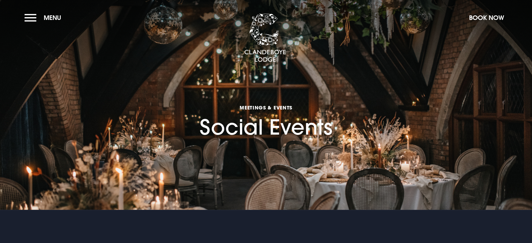
drag, startPoint x: 368, startPoint y: 212, endPoint x: 435, endPoint y: 200, distance: 68.3
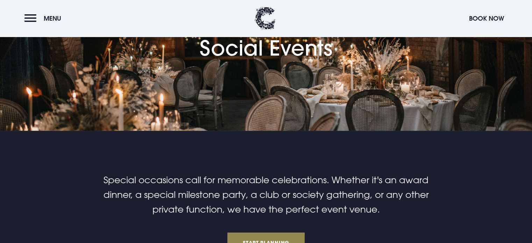
scroll to position [112, 0]
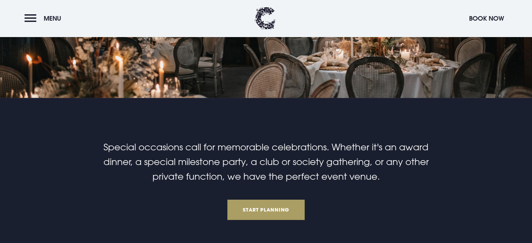
click at [287, 204] on link "Start Planning" at bounding box center [266, 210] width 78 height 20
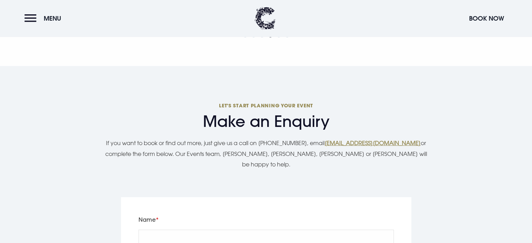
scroll to position [2172, 0]
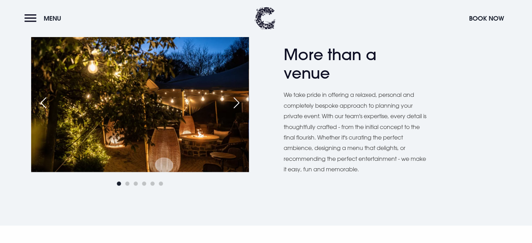
scroll to position [364, 0]
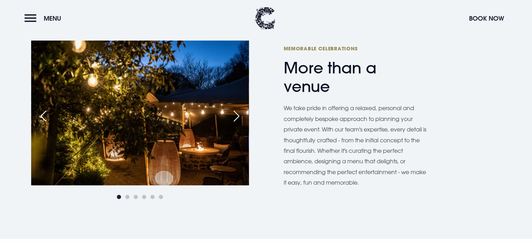
click at [237, 116] on div "Next slide" at bounding box center [236, 115] width 17 height 15
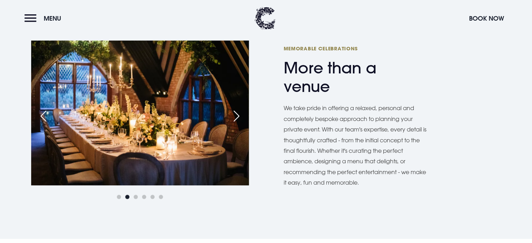
click at [237, 116] on div "Next slide" at bounding box center [236, 115] width 17 height 15
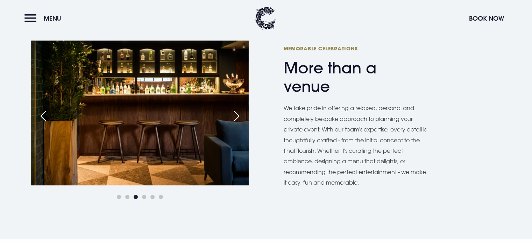
click at [237, 116] on div "Next slide" at bounding box center [236, 115] width 17 height 15
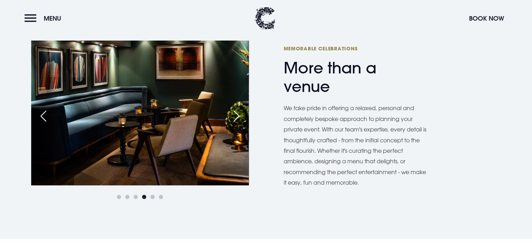
click at [237, 116] on div "Next slide" at bounding box center [236, 115] width 17 height 15
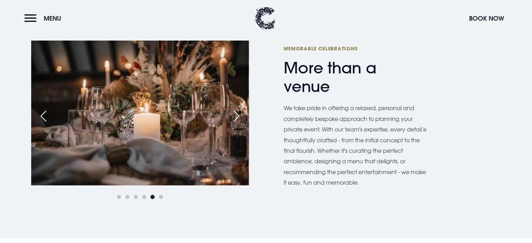
click at [237, 116] on div "Next slide" at bounding box center [236, 115] width 17 height 15
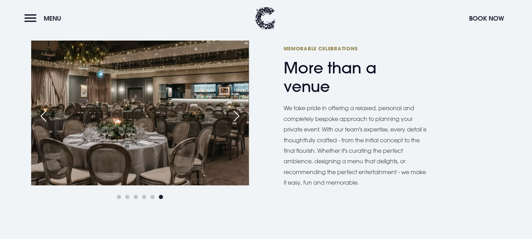
click at [237, 116] on div "Next slide" at bounding box center [236, 115] width 17 height 15
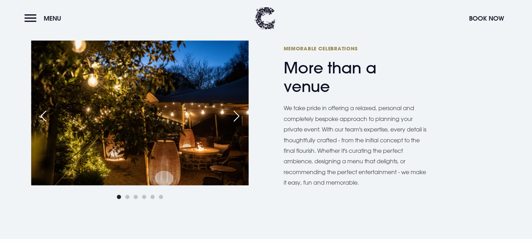
click at [237, 116] on div "Next slide" at bounding box center [236, 115] width 17 height 15
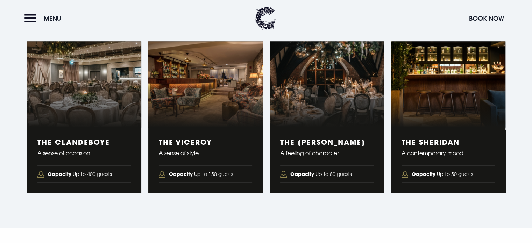
scroll to position [1175, 0]
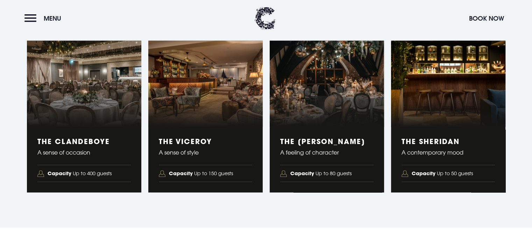
click at [449, 156] on p "A contemporary mood" at bounding box center [448, 152] width 93 height 10
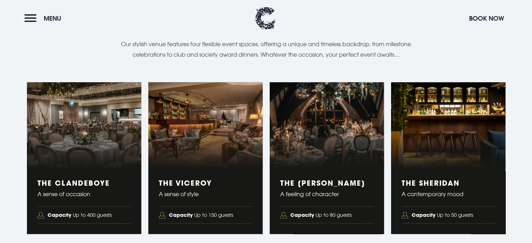
scroll to position [1156, 0]
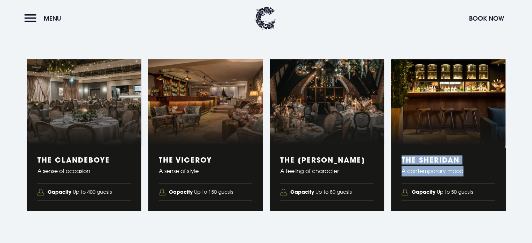
drag, startPoint x: 466, startPoint y: 169, endPoint x: 398, endPoint y: 155, distance: 69.0
click at [398, 155] on div "The Sheridan A contemporary mood Capacity Up to 50 guests" at bounding box center [448, 178] width 114 height 66
copy div "The Sheridan A contemporary mood"
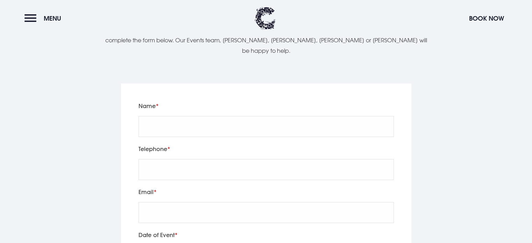
scroll to position [2289, 0]
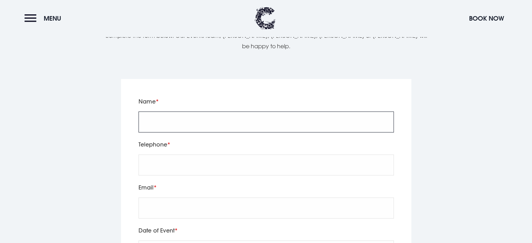
click at [190, 112] on input "Name" at bounding box center [265, 122] width 255 height 21
type input "Sedami"
click at [170, 155] on input "tel" at bounding box center [265, 165] width 255 height 21
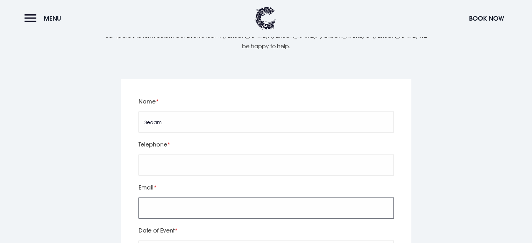
click at [163, 198] on input "Email" at bounding box center [265, 208] width 255 height 21
type input "[EMAIL_ADDRESS][DOMAIN_NAME]"
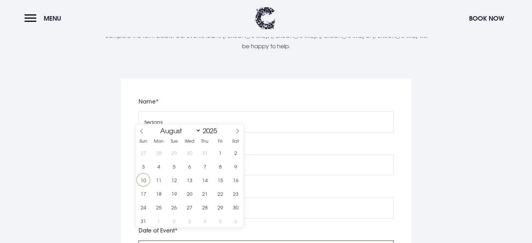
click at [238, 130] on icon at bounding box center [237, 131] width 5 height 5
select select "9"
click at [235, 177] on span "18" at bounding box center [236, 180] width 14 height 14
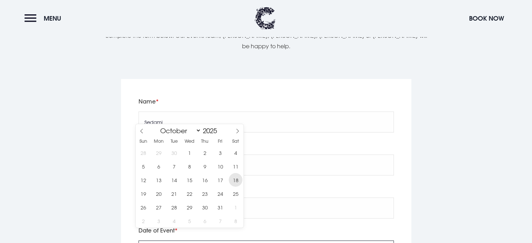
type input "[DATE]"
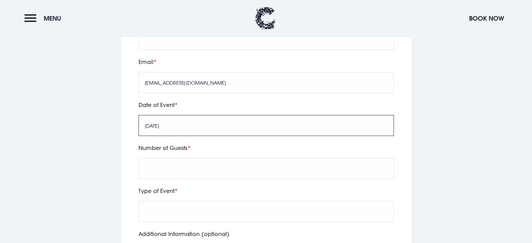
scroll to position [2421, 0]
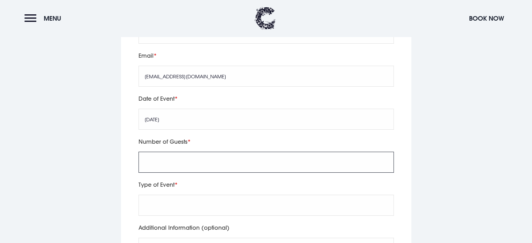
click at [222, 152] on input "Number of Guests" at bounding box center [265, 162] width 255 height 21
type input "45"
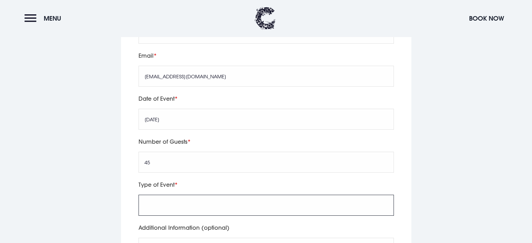
click at [168, 197] on input "Type of Event" at bounding box center [265, 205] width 255 height 21
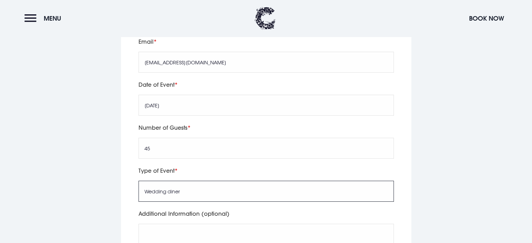
scroll to position [2500, 0]
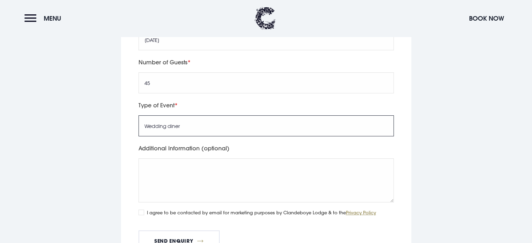
type input "Wedding diner"
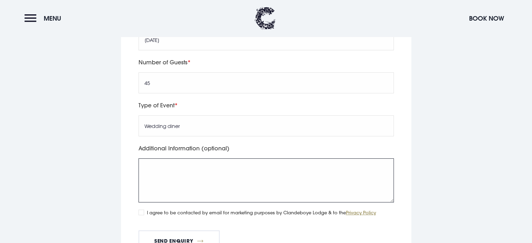
click at [213, 161] on textarea "Additional Information (optional)" at bounding box center [265, 180] width 255 height 44
type textarea "I"
paste textarea "The Sheridan A contemporary mood"
click at [240, 162] on textarea "Dears, Will it be possible to have pictures of the The Sheridan A contemporary …" at bounding box center [265, 180] width 255 height 44
click at [233, 164] on textarea "Dears, Will it be possible to have pictures of the The Sheridan A contemporary …" at bounding box center [265, 180] width 255 height 44
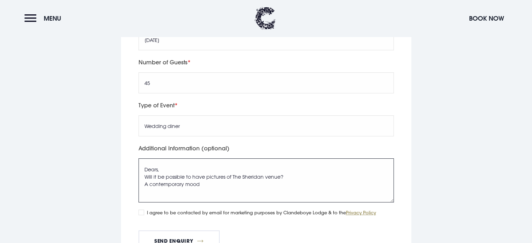
click at [200, 172] on textarea "Dears, Will it be possible to have pictures of The Sheridan venue? A contempora…" at bounding box center [265, 180] width 255 height 44
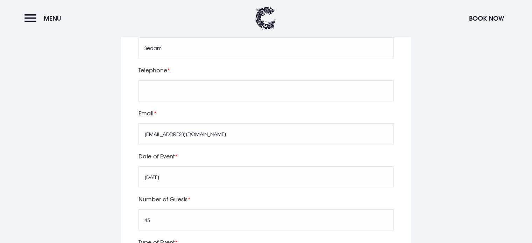
scroll to position [2360, 0]
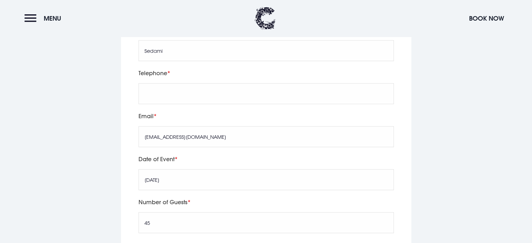
type textarea "Dears, Will it be possible to have pictures of The Sheridan venue? We are plann…"
click at [153, 86] on input "tel" at bounding box center [265, 93] width 255 height 21
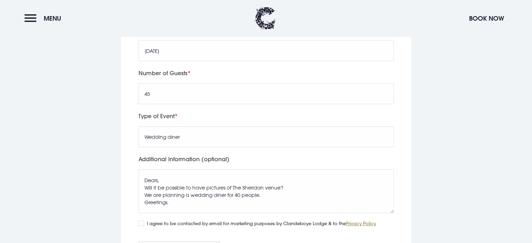
scroll to position [2496, 0]
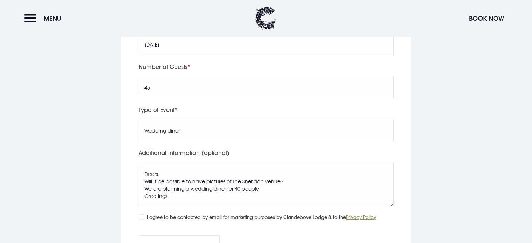
type input "[PHONE_NUMBER]"
click at [174, 186] on textarea "Dears, Will it be possible to have pictures of The Sheridan venue? We are plann…" at bounding box center [265, 185] width 255 height 44
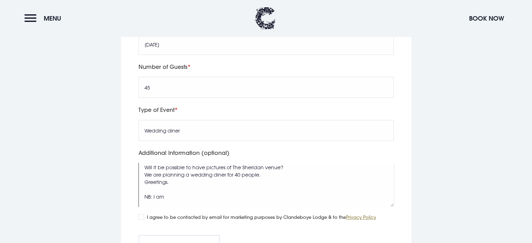
scroll to position [29, 0]
click at [150, 181] on textarea "Dears, Will it be possible to have pictures of The Sheridan venue? We are plann…" at bounding box center [265, 185] width 255 height 44
click at [145, 180] on textarea "Dears, Will it be possible to have pictures of The Sheridan venue? We are plann…" at bounding box center [265, 185] width 255 height 44
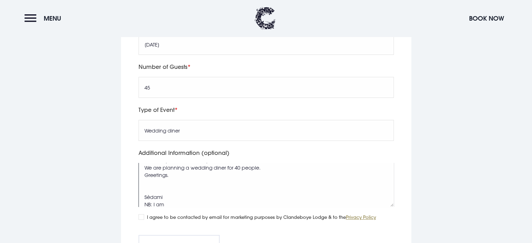
click at [164, 190] on textarea "Dears, Will it be possible to have pictures of The Sheridan venue? We are plann…" at bounding box center [265, 185] width 255 height 44
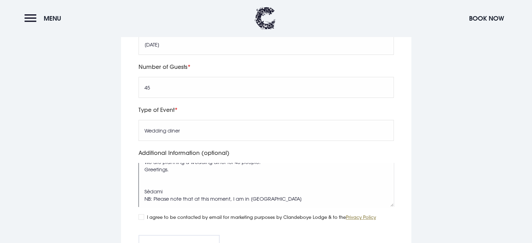
scroll to position [44, 0]
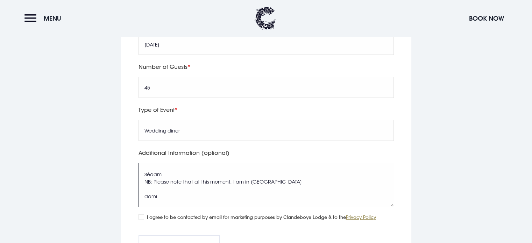
click at [232, 170] on textarea "Dears, Will it be possible to have pictures of The Sheridan venue? We are plann…" at bounding box center [265, 185] width 255 height 44
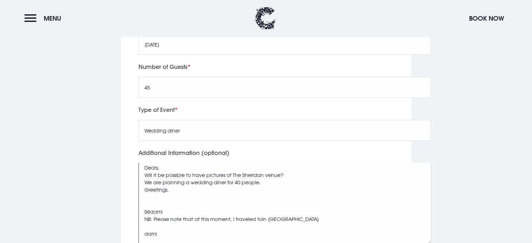
scroll to position [6, 0]
drag, startPoint x: 393, startPoint y: 193, endPoint x: 430, endPoint y: 231, distance: 53.2
click at [430, 231] on textarea "Dears, Will it be possible to have pictures of The Sheridan venue? We are plann…" at bounding box center [284, 204] width 292 height 82
click at [163, 221] on textarea "Dears, Will it be possible to have pictures of The Sheridan venue? We are plann…" at bounding box center [284, 204] width 292 height 82
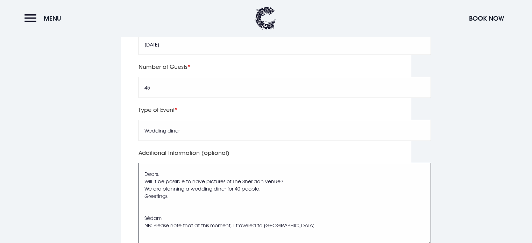
scroll to position [0, 0]
click at [166, 204] on textarea "Dears, Will it be possible to have pictures of The Sheridan venue? We are plann…" at bounding box center [284, 204] width 292 height 82
click at [283, 221] on textarea "Dears, Will it be possible to have pictures of The Sheridan venue? We are plann…" at bounding box center [284, 204] width 292 height 82
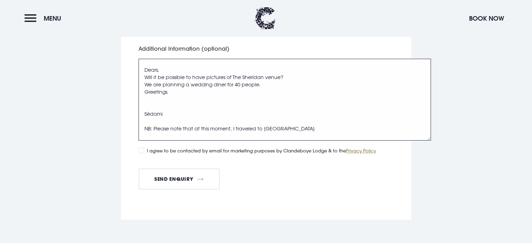
scroll to position [2608, 0]
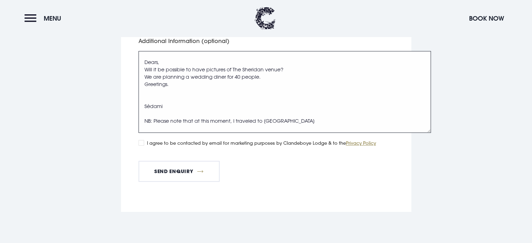
type textarea "Dears, Will it be possible to have pictures of The Sheridan venue? We are plann…"
click at [141, 140] on input "I agree to be contacted by email for marketing purposes by Clandeboye Lodge & t…" at bounding box center [141, 143] width 6 height 6
checkbox input "false"
click at [180, 161] on button "Send Enquiry" at bounding box center [178, 171] width 81 height 21
